Goal: Task Accomplishment & Management: Complete application form

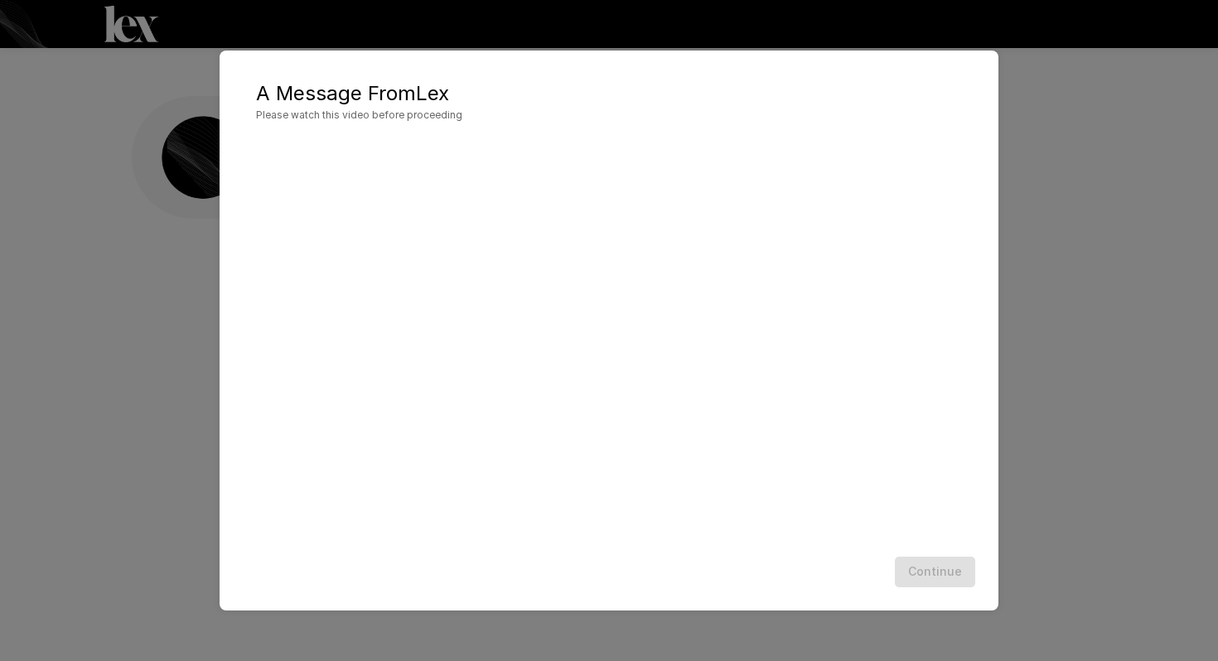
scroll to position [1, 0]
click at [682, 551] on div "Continue" at bounding box center [609, 572] width 746 height 44
click at [1090, 398] on div "A Message From [PERSON_NAME] Please watch this video before proceeding Continue" at bounding box center [609, 330] width 1218 height 661
click at [929, 561] on button "Continue" at bounding box center [935, 572] width 80 height 31
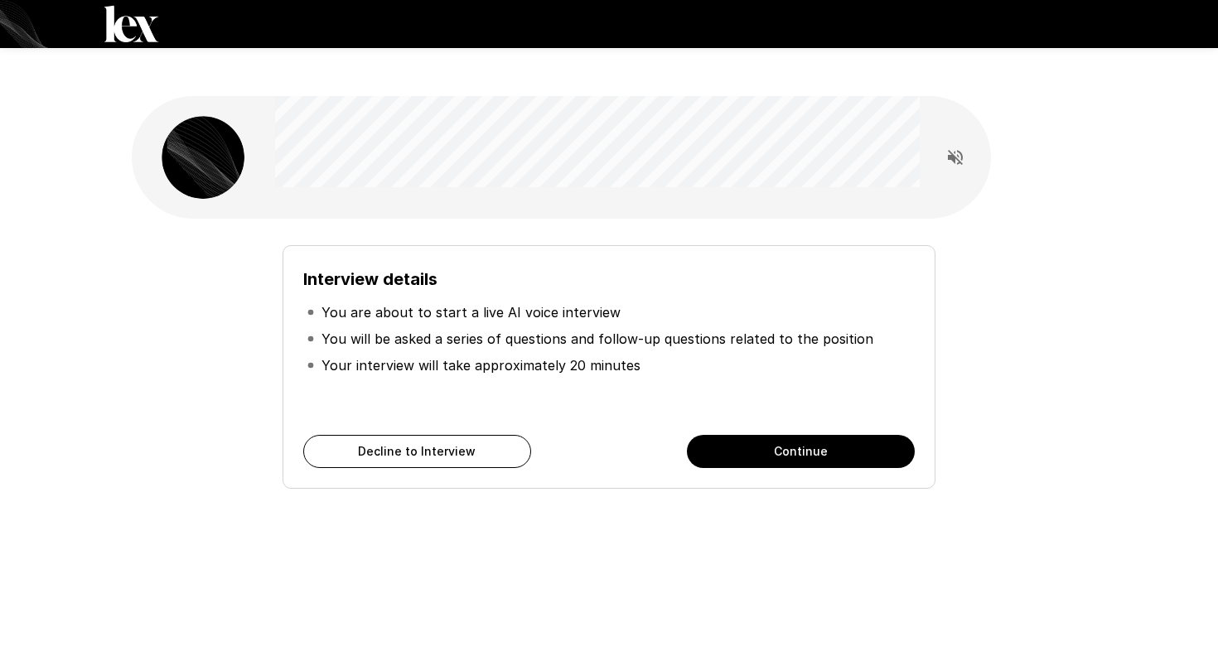
click at [773, 435] on button "Continue" at bounding box center [801, 451] width 228 height 33
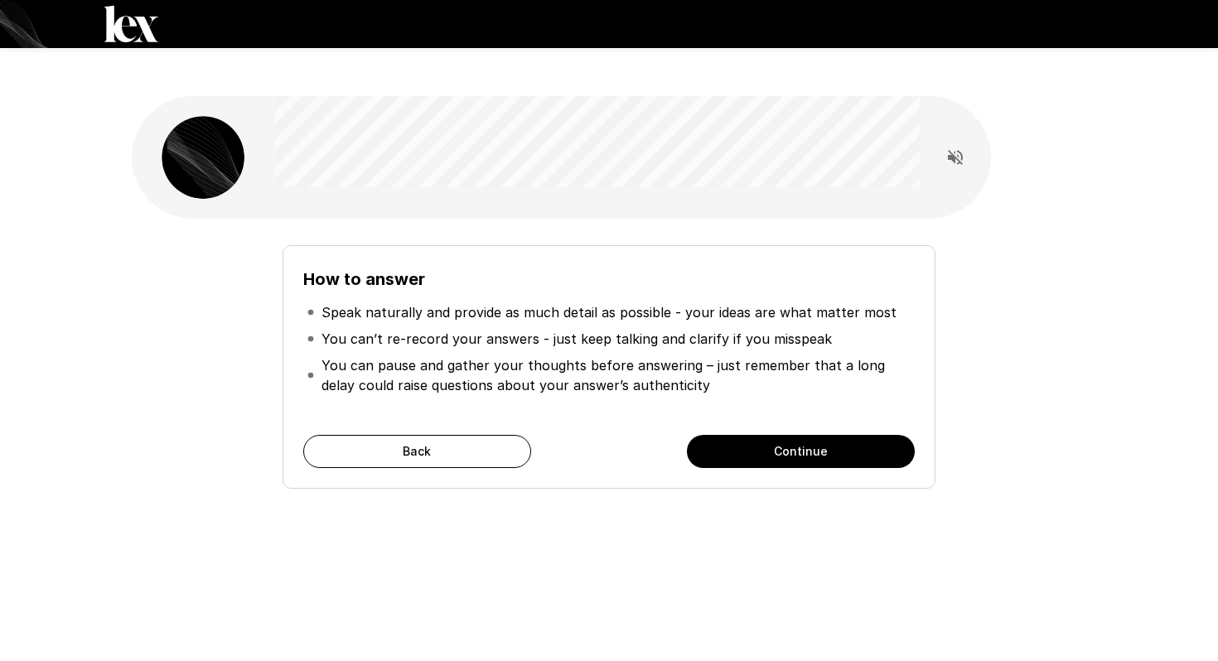
click at [773, 435] on button "Continue" at bounding box center [801, 451] width 228 height 33
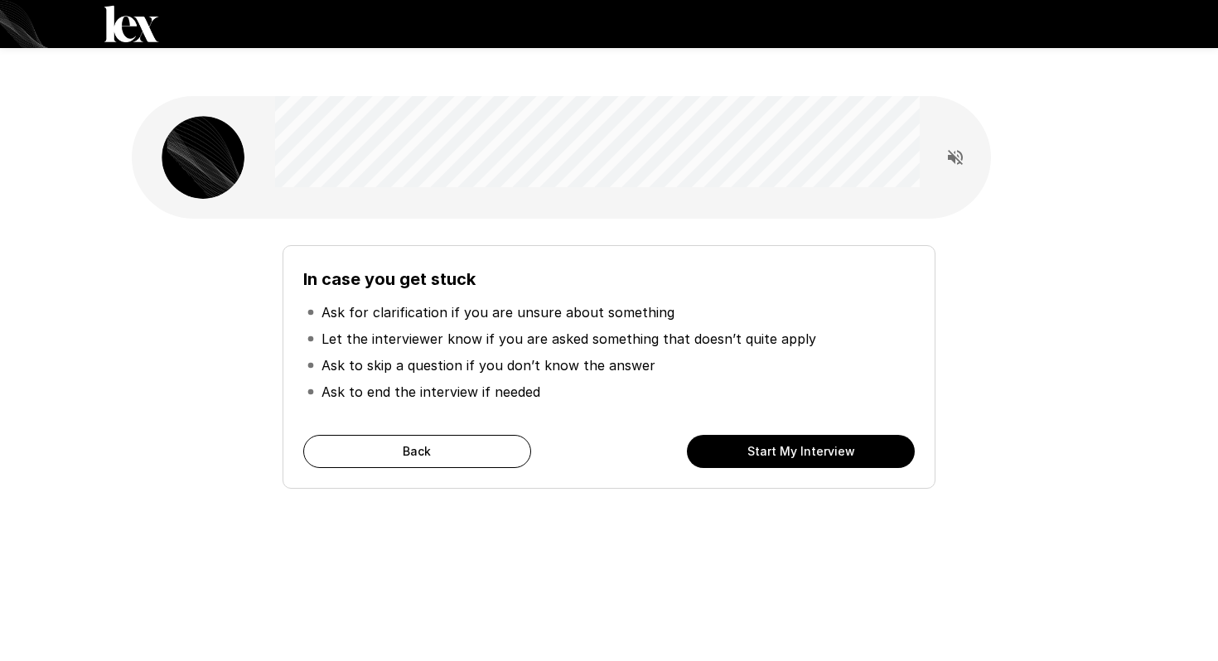
click at [773, 435] on button "Start My Interview" at bounding box center [801, 451] width 228 height 33
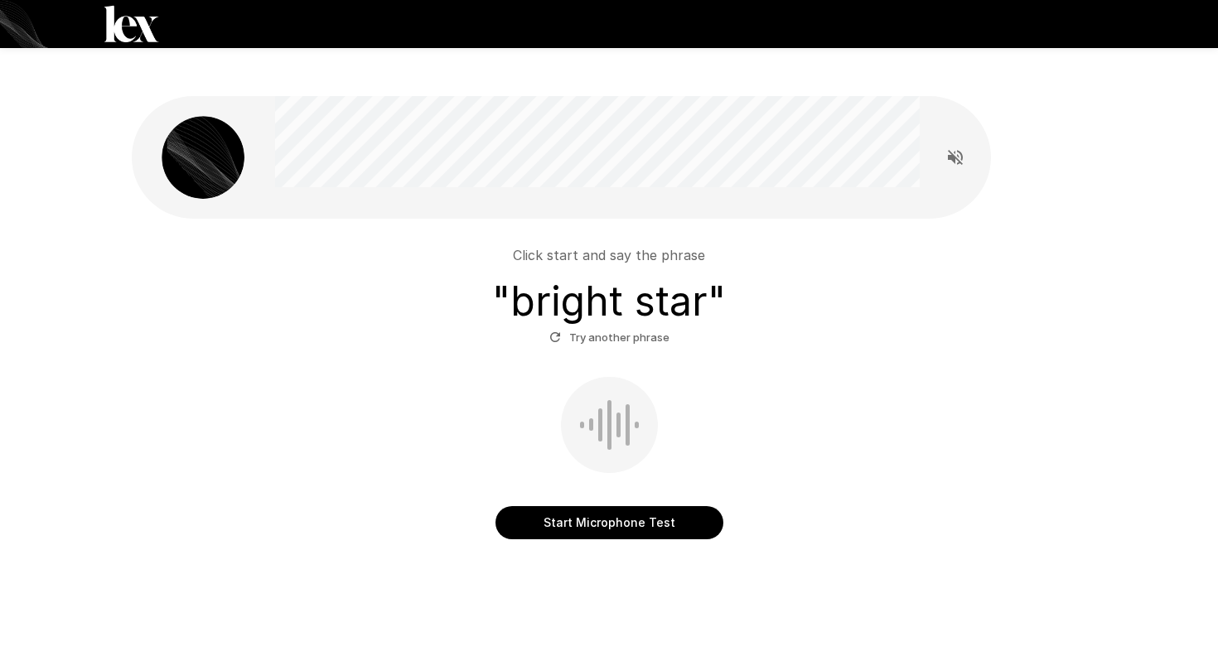
click at [641, 506] on button "Start Microphone Test" at bounding box center [609, 522] width 228 height 33
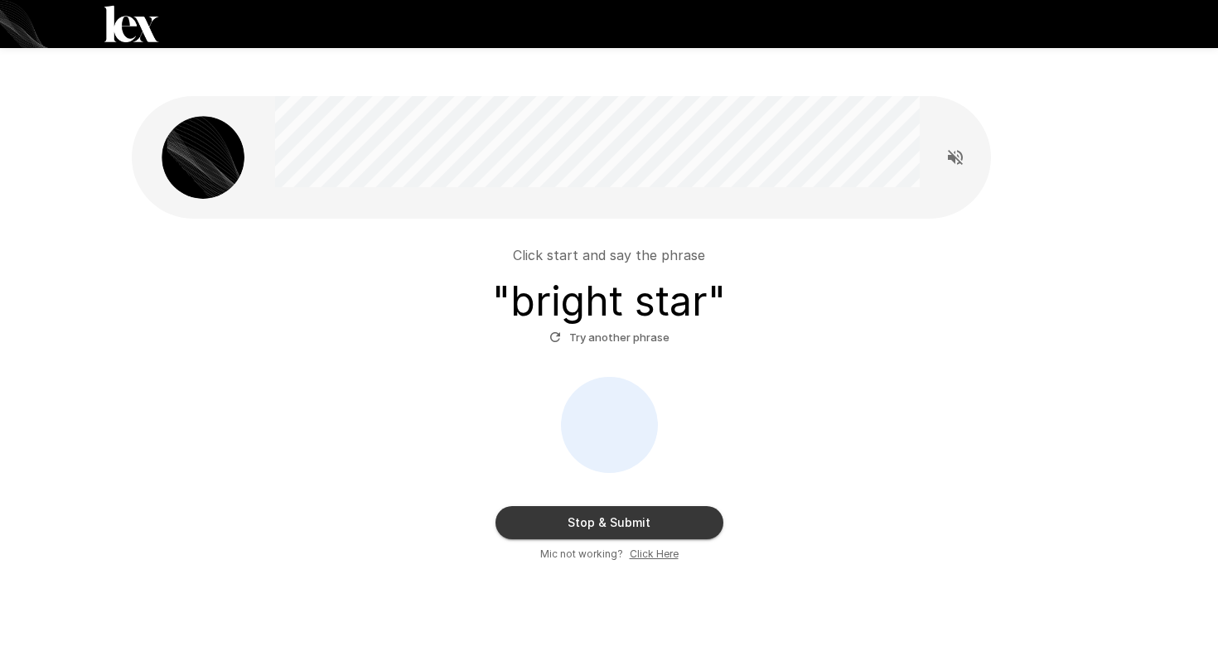
click at [630, 506] on button "Stop & Submit" at bounding box center [609, 522] width 228 height 33
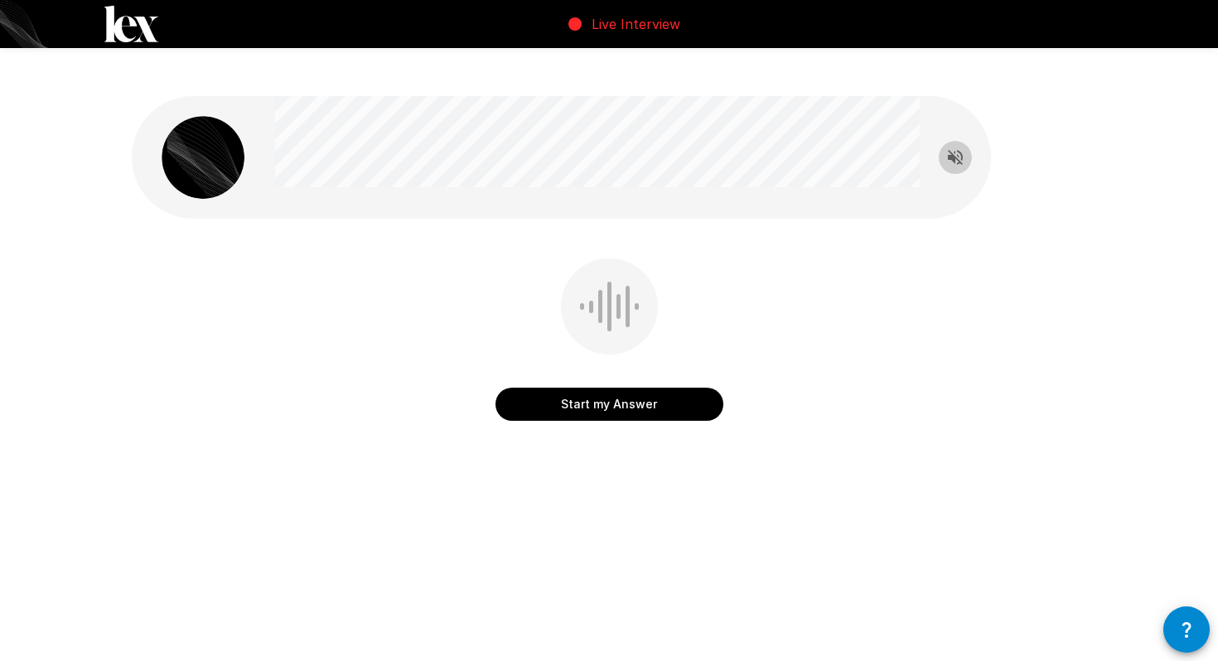
click at [942, 141] on button "Read questions aloud" at bounding box center [955, 157] width 33 height 33
click at [627, 388] on button "Start my Answer" at bounding box center [609, 404] width 228 height 33
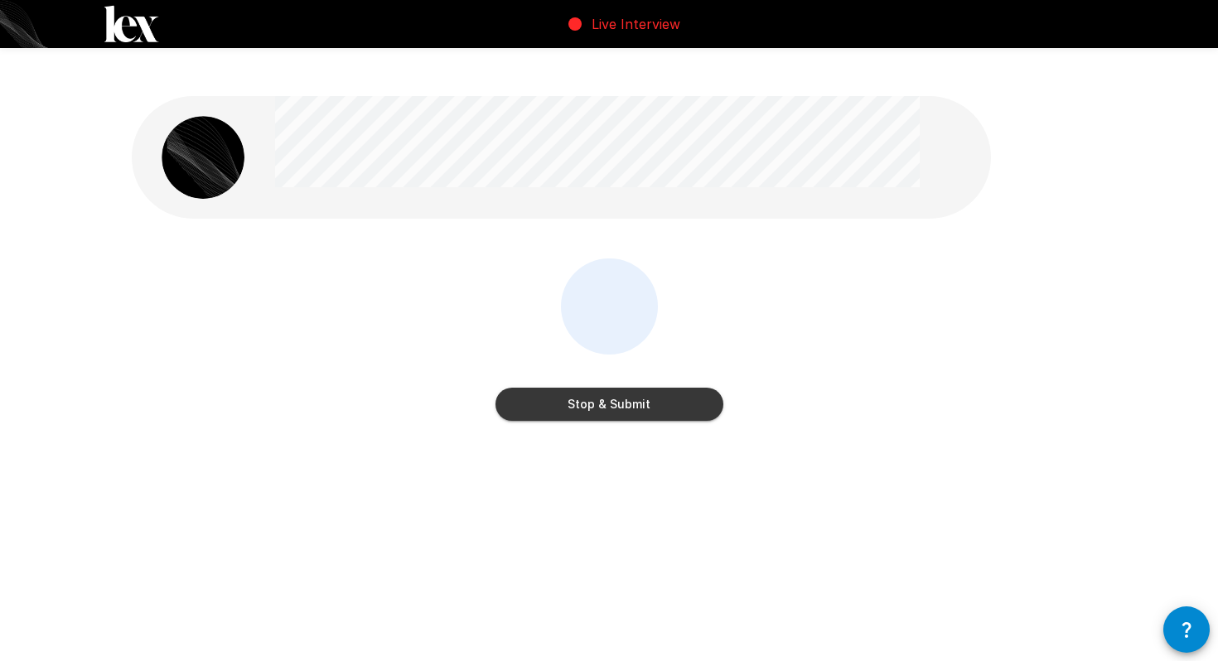
click at [627, 388] on button "Stop & Submit" at bounding box center [609, 404] width 228 height 33
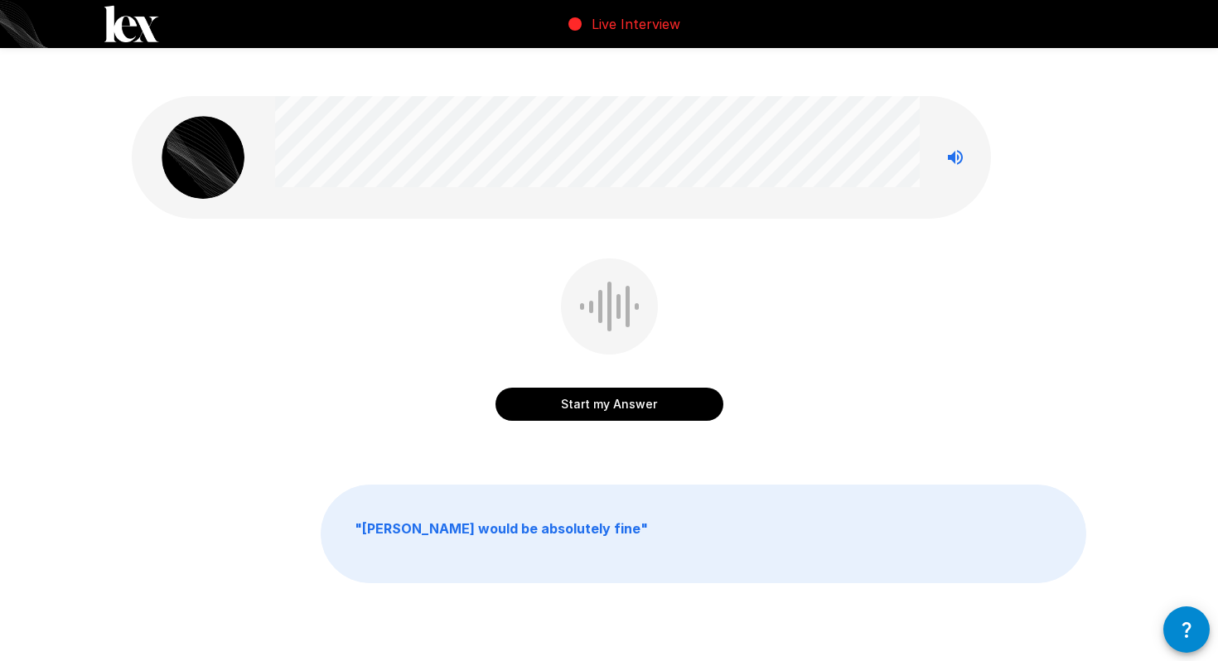
click at [643, 388] on button "Start my Answer" at bounding box center [609, 404] width 228 height 33
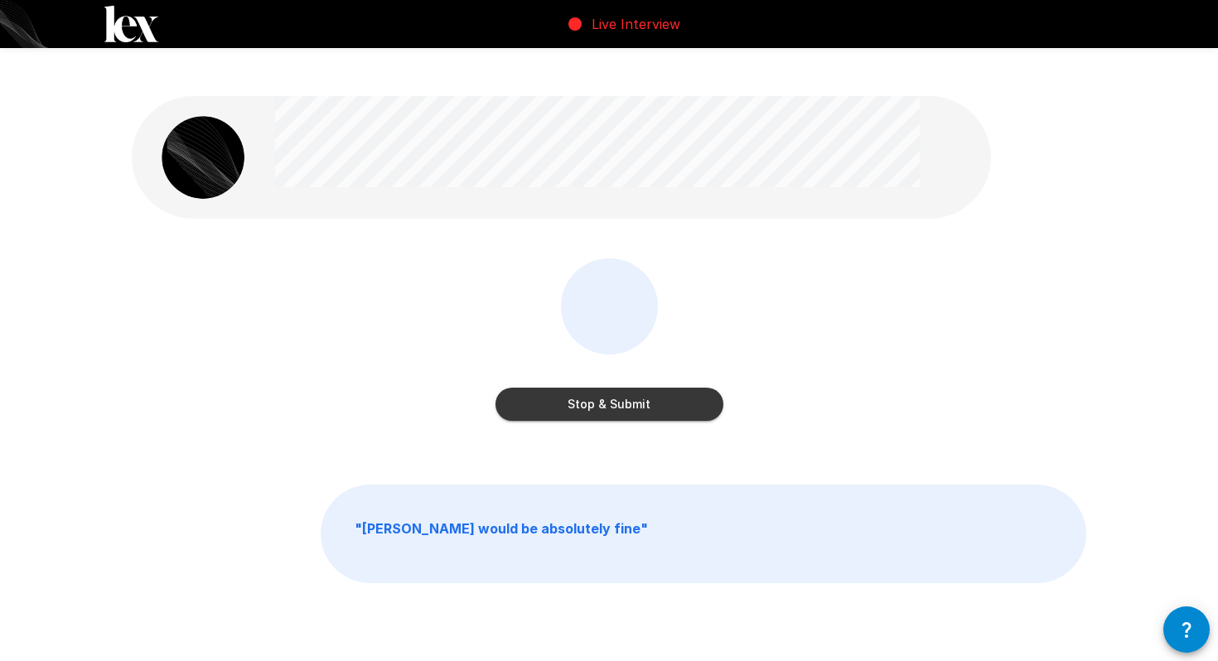
click at [643, 388] on button "Stop & Submit" at bounding box center [609, 404] width 228 height 33
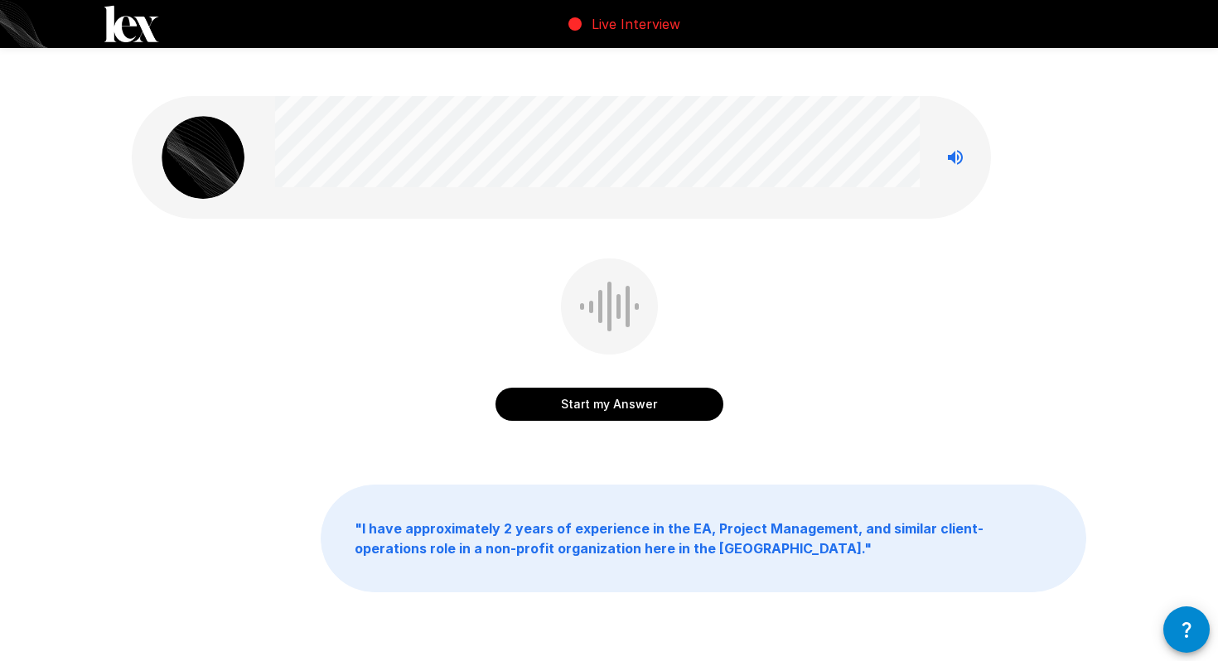
click at [622, 388] on button "Start my Answer" at bounding box center [609, 404] width 228 height 33
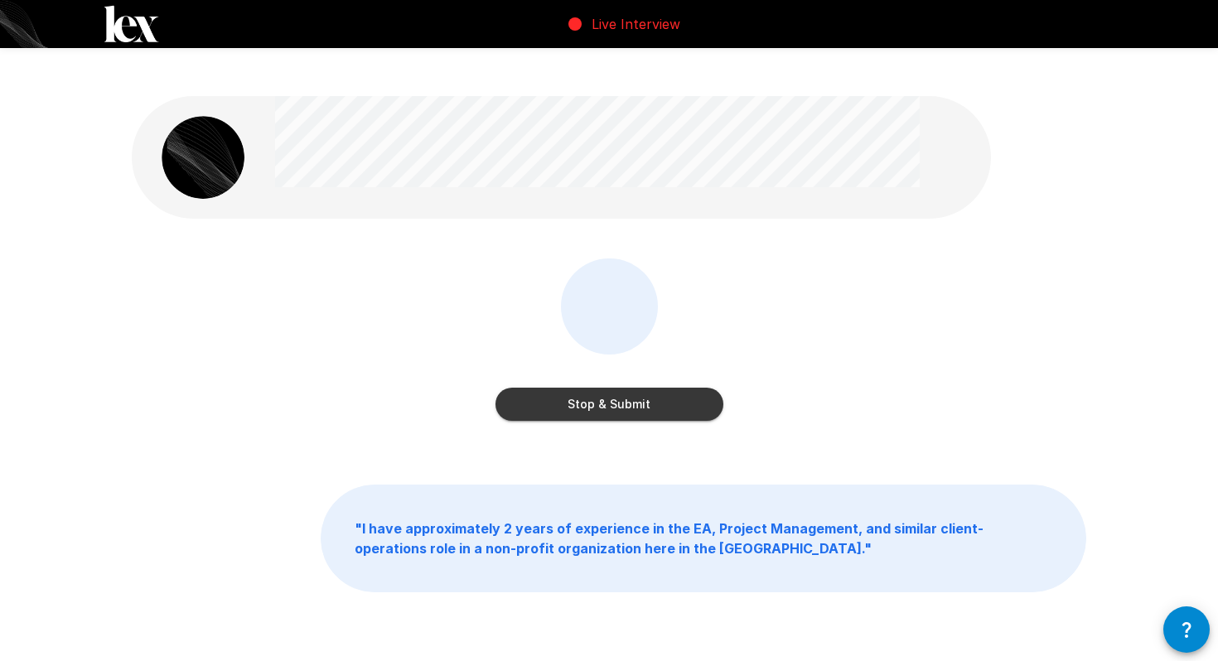
click at [622, 388] on button "Stop & Submit" at bounding box center [609, 404] width 228 height 33
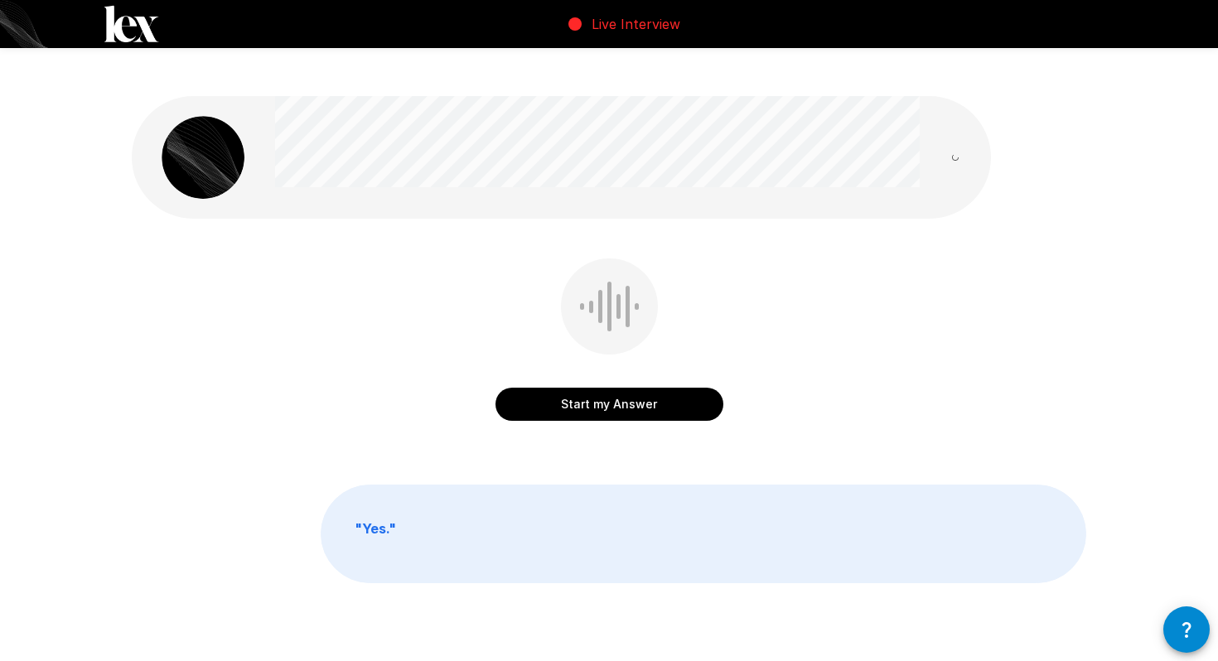
click at [637, 388] on button "Start my Answer" at bounding box center [609, 404] width 228 height 33
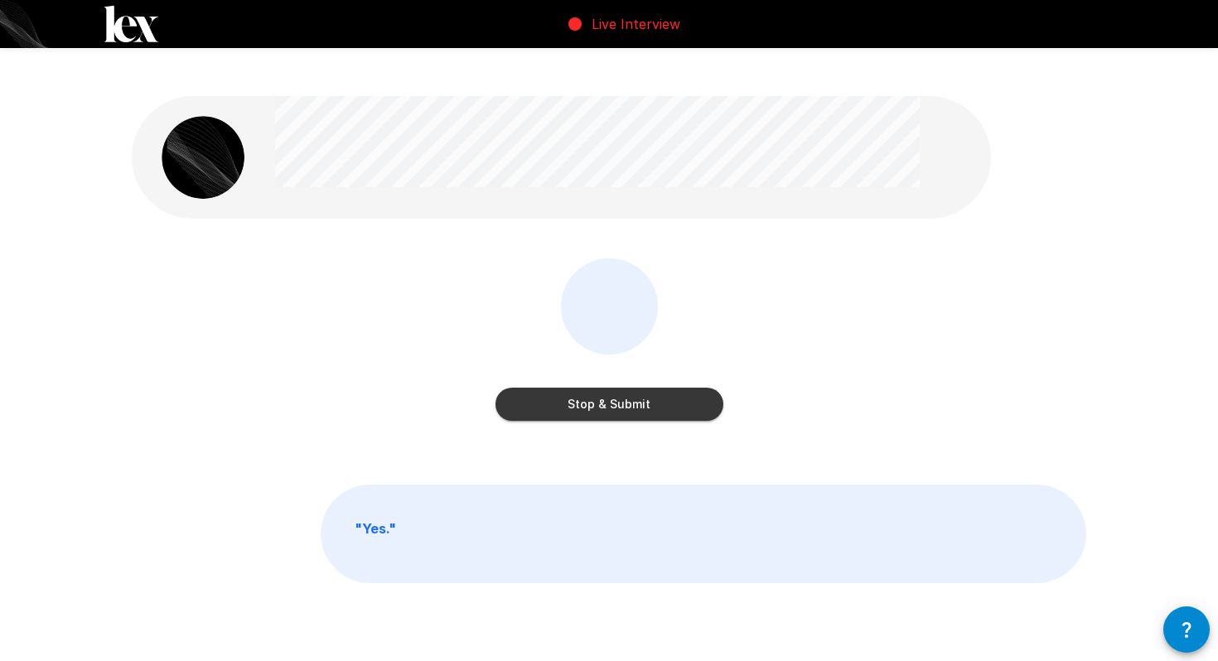
click at [637, 388] on button "Stop & Submit" at bounding box center [609, 404] width 228 height 33
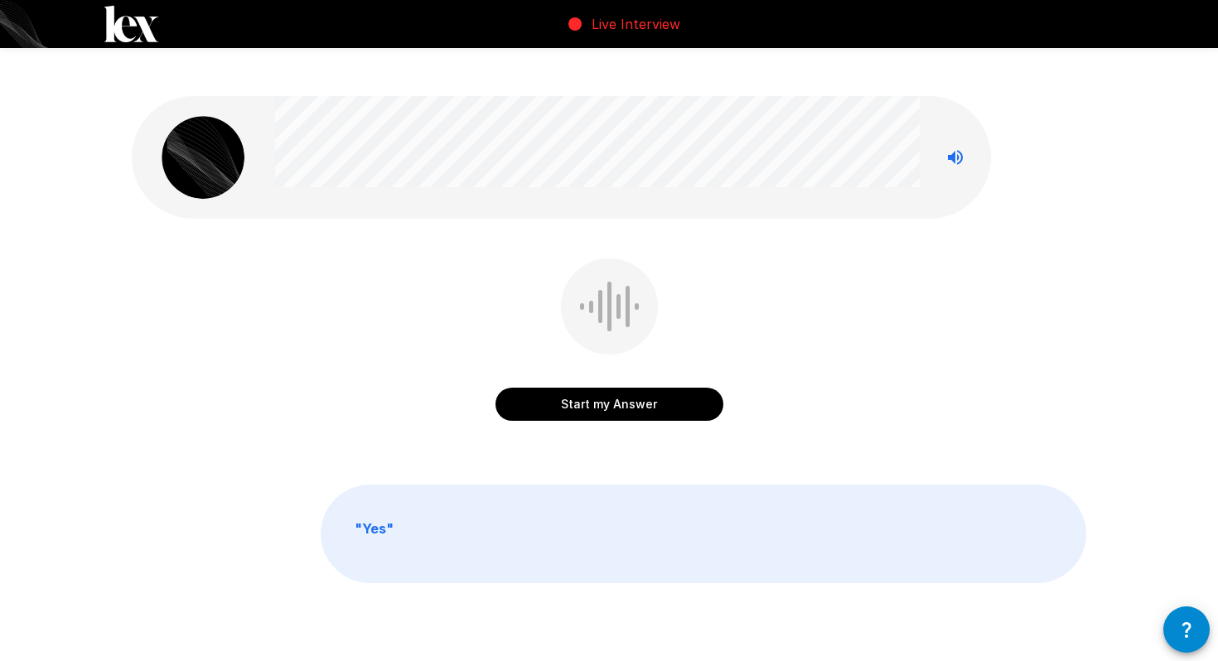
click at [959, 147] on icon "Stop reading questions aloud" at bounding box center [955, 157] width 20 height 20
click at [636, 388] on button "Start my Answer" at bounding box center [609, 404] width 228 height 33
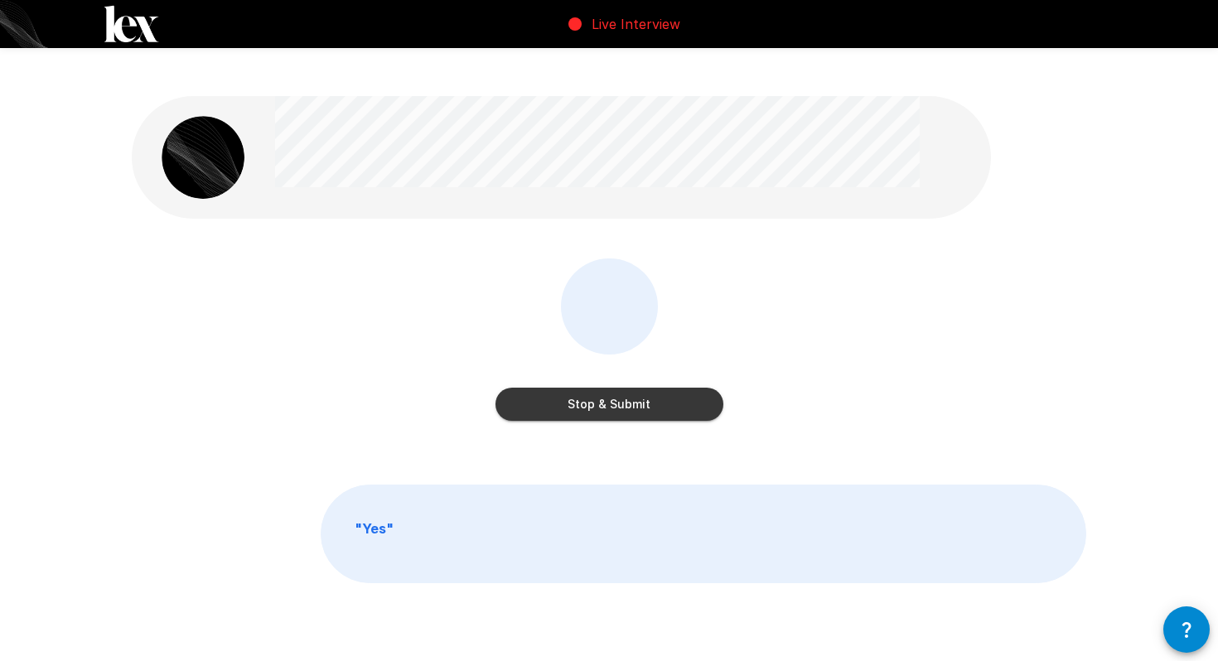
click at [636, 388] on button "Stop & Submit" at bounding box center [609, 404] width 228 height 33
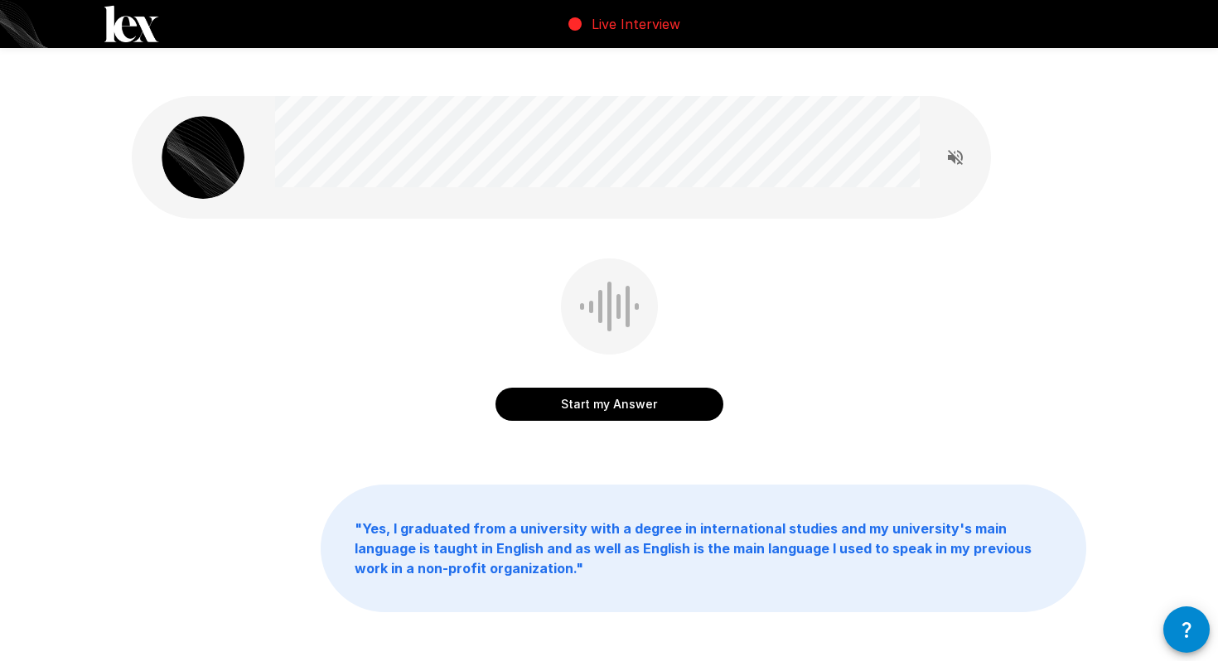
click at [636, 388] on button "Start my Answer" at bounding box center [609, 404] width 228 height 33
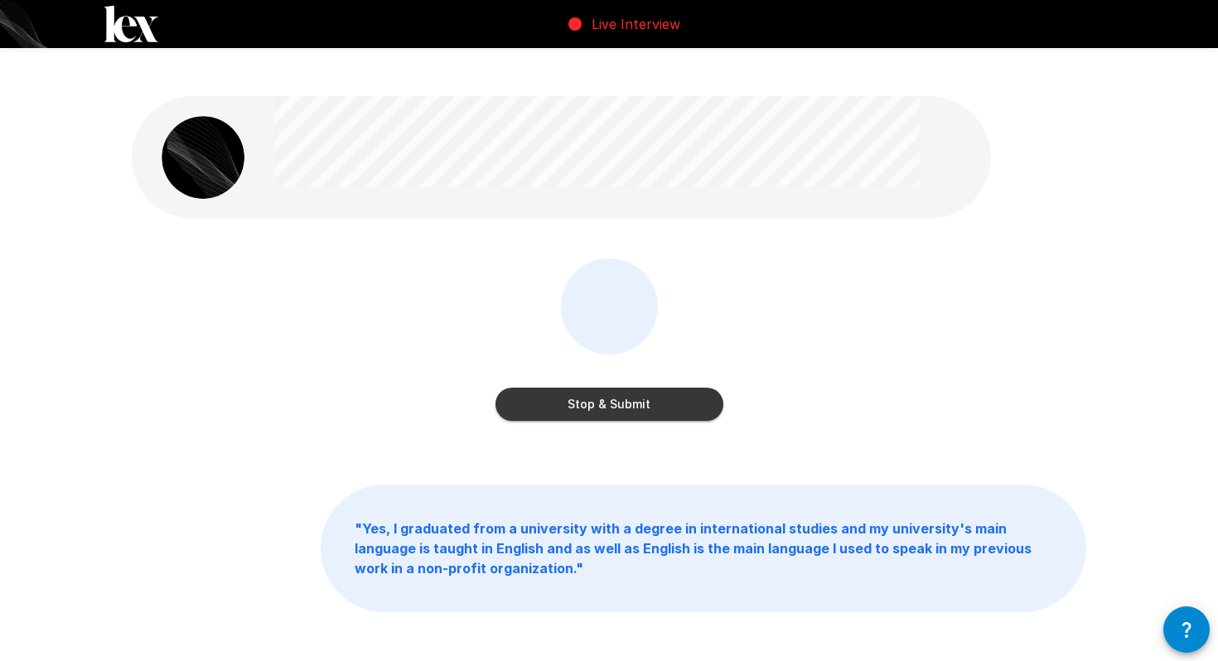
click at [636, 388] on button "Stop & Submit" at bounding box center [609, 404] width 228 height 33
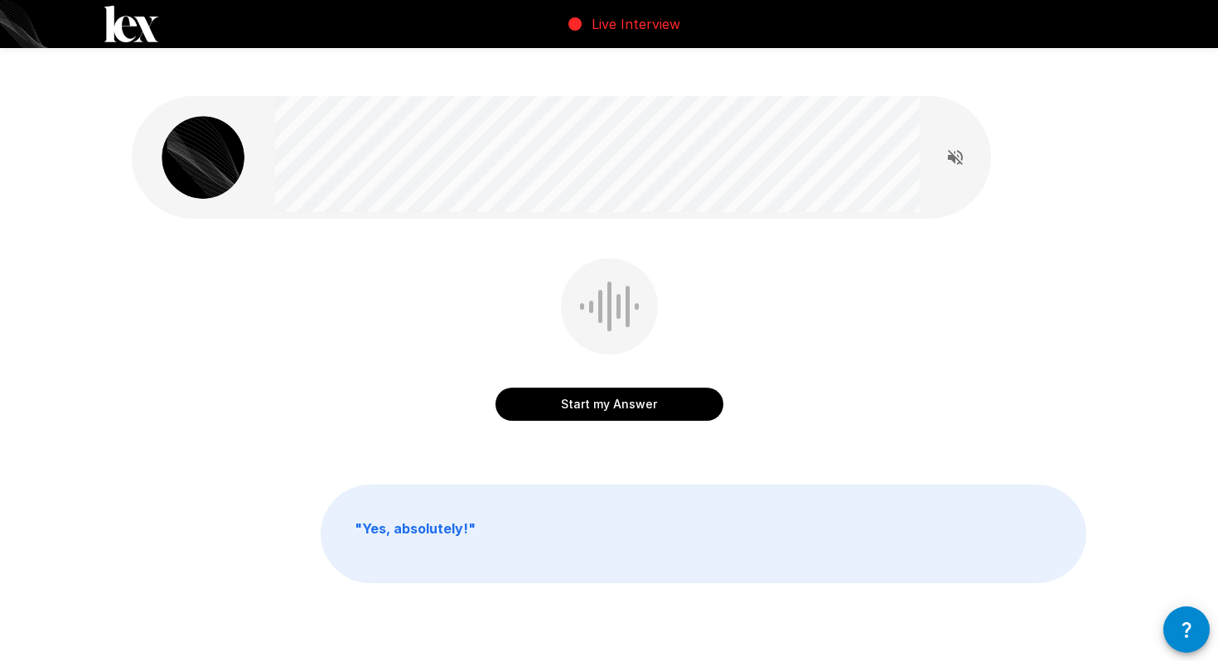
click at [603, 388] on button "Start my Answer" at bounding box center [609, 404] width 228 height 33
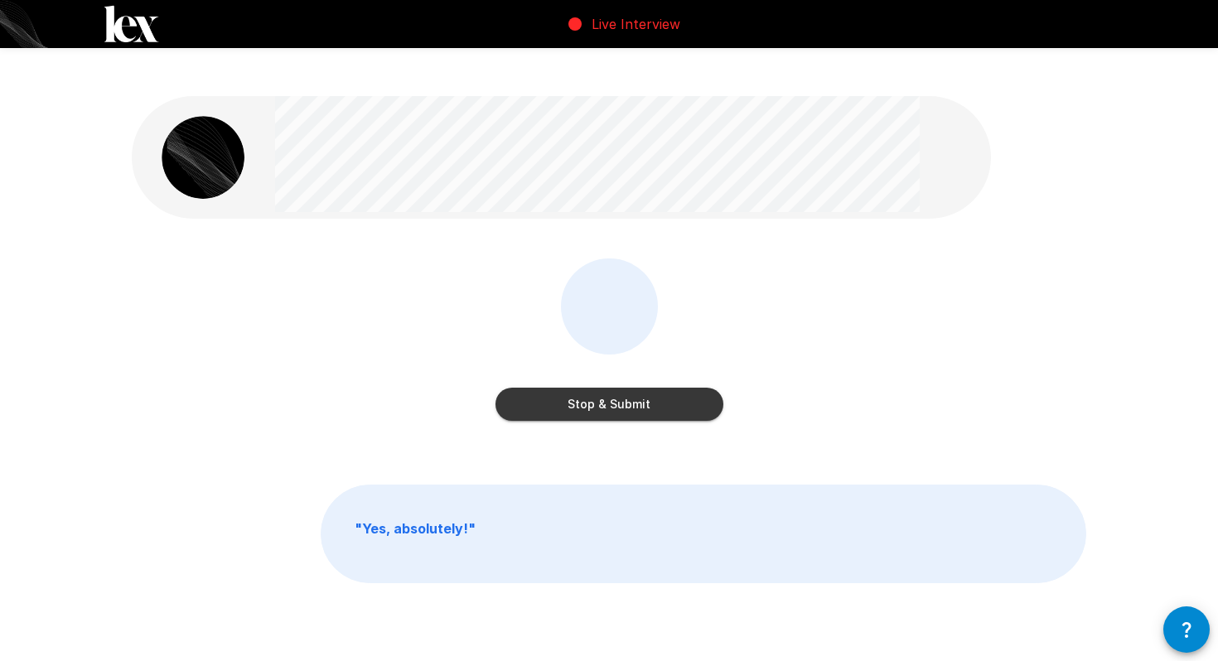
click at [603, 388] on button "Stop & Submit" at bounding box center [609, 404] width 228 height 33
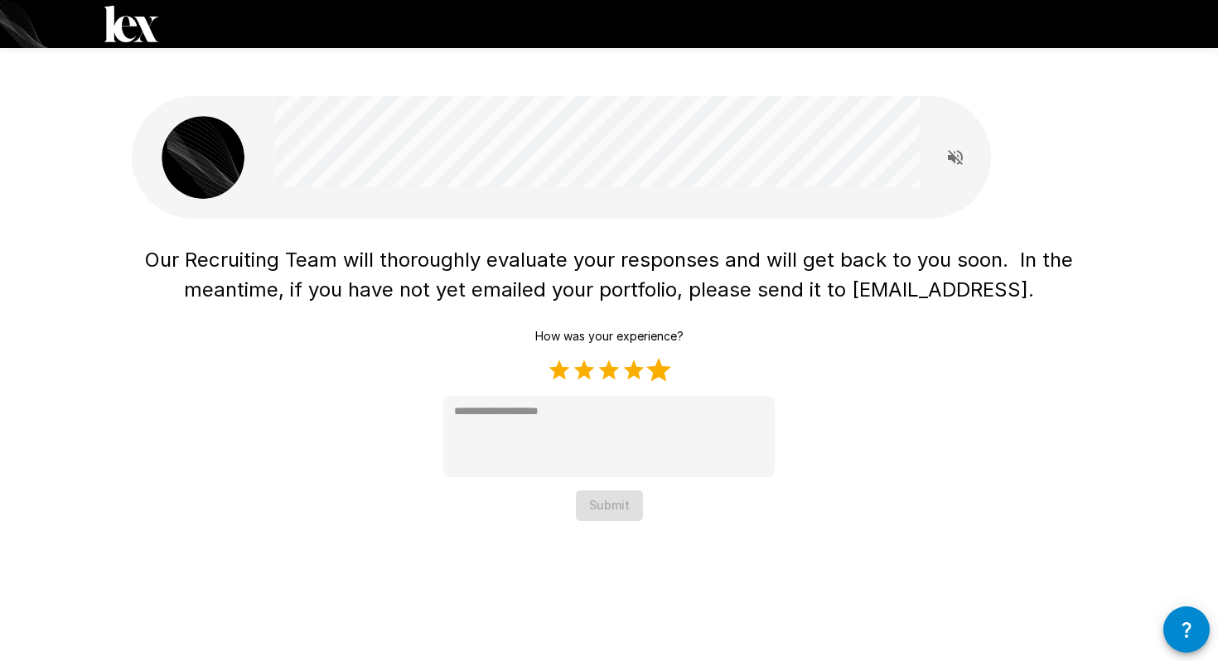
click at [659, 358] on label "5 Stars" at bounding box center [658, 370] width 25 height 25
type textarea "*"
click at [609, 490] on button "Submit" at bounding box center [609, 505] width 67 height 31
